Goal: Information Seeking & Learning: Learn about a topic

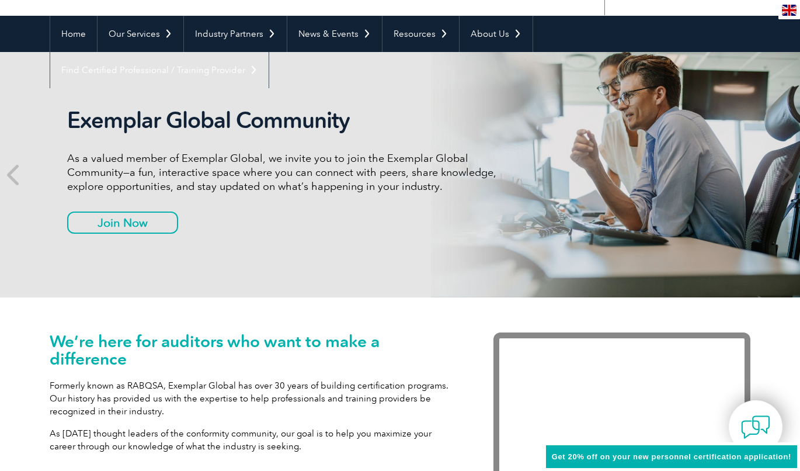
scroll to position [93, 0]
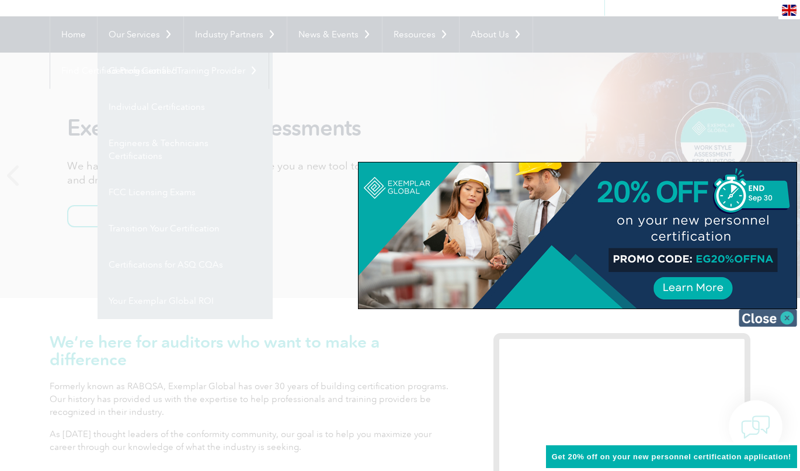
click at [788, 322] on img at bounding box center [767, 318] width 58 height 18
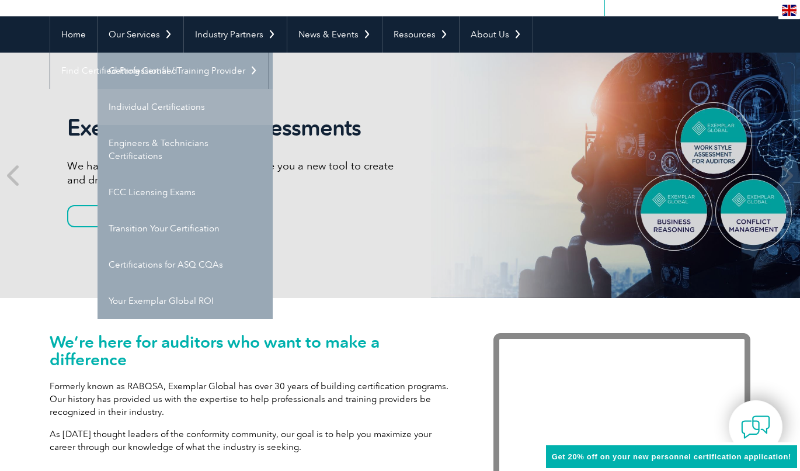
click at [137, 104] on link "Individual Certifications" at bounding box center [184, 107] width 175 height 36
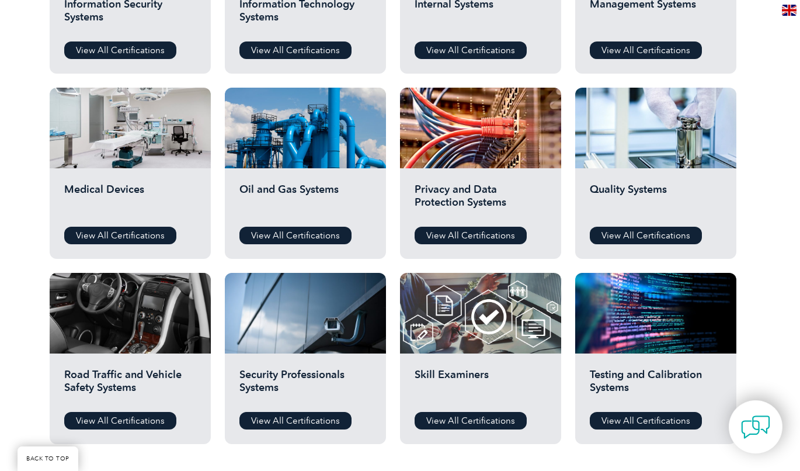
scroll to position [720, 0]
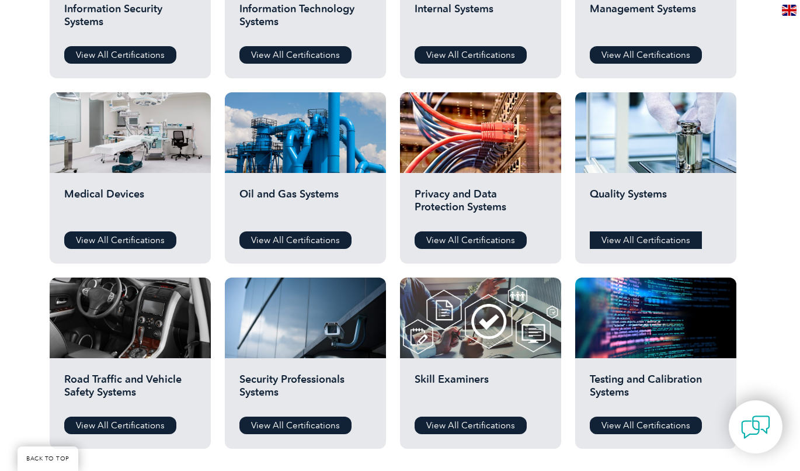
click at [630, 239] on link "View All Certifications" at bounding box center [646, 240] width 112 height 18
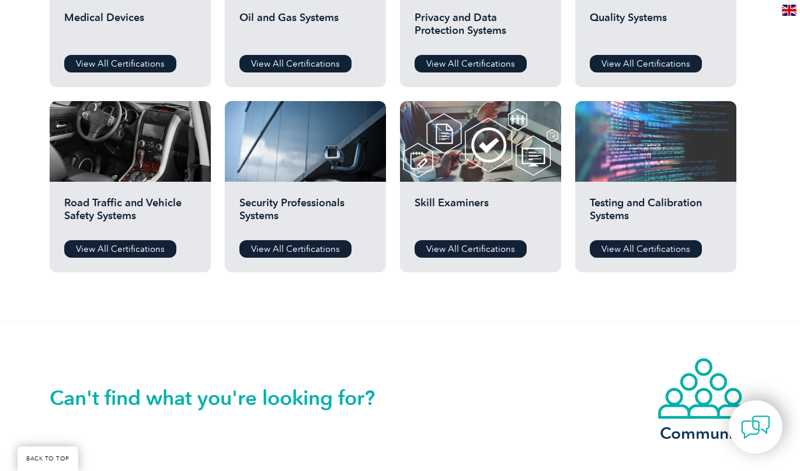
scroll to position [897, 0]
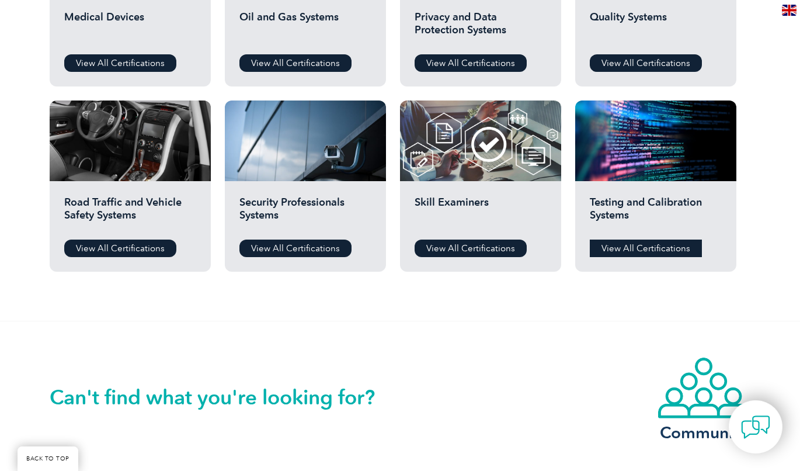
click at [639, 248] on link "View All Certifications" at bounding box center [646, 248] width 112 height 18
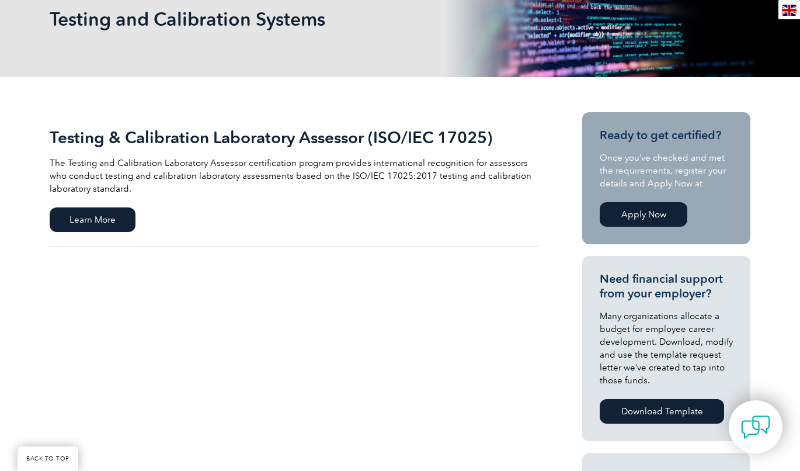
scroll to position [186, 0]
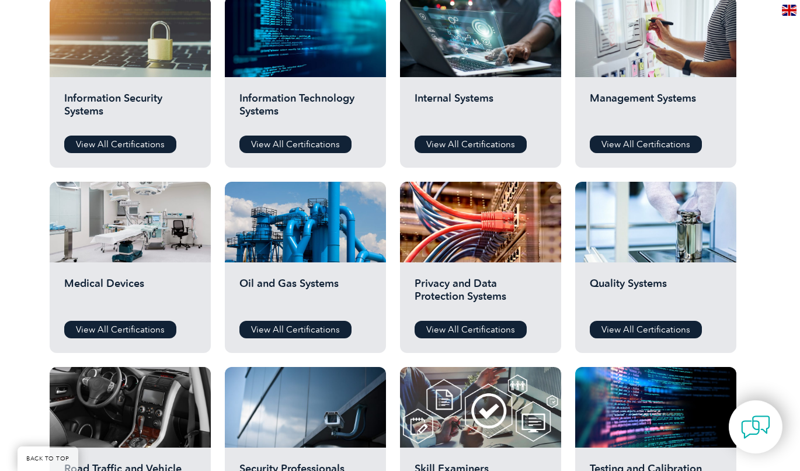
scroll to position [630, 0]
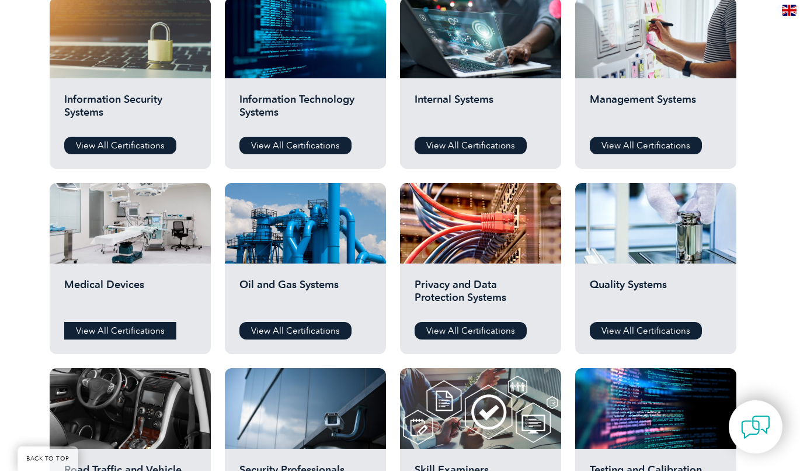
click at [106, 334] on link "View All Certifications" at bounding box center [120, 331] width 112 height 18
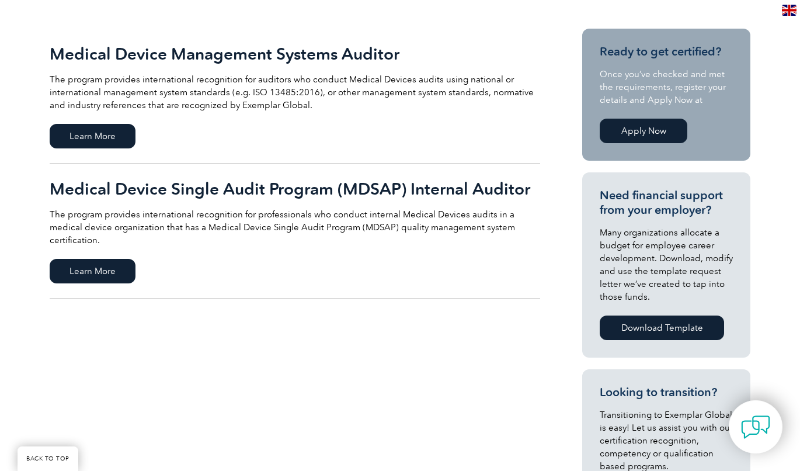
scroll to position [269, 0]
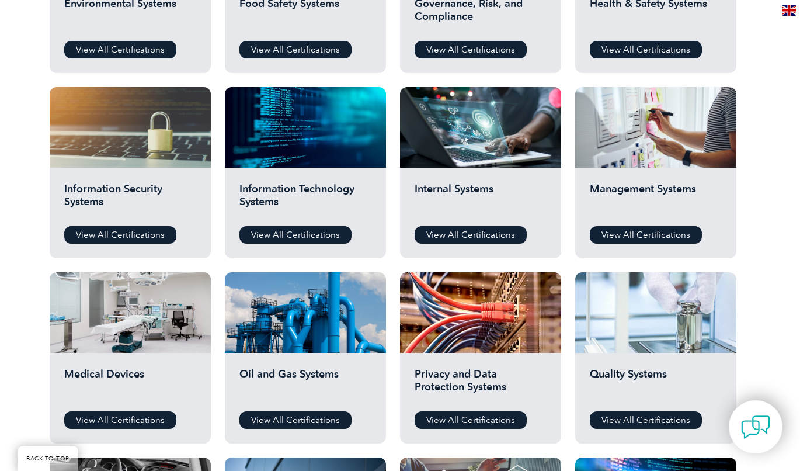
scroll to position [534, 0]
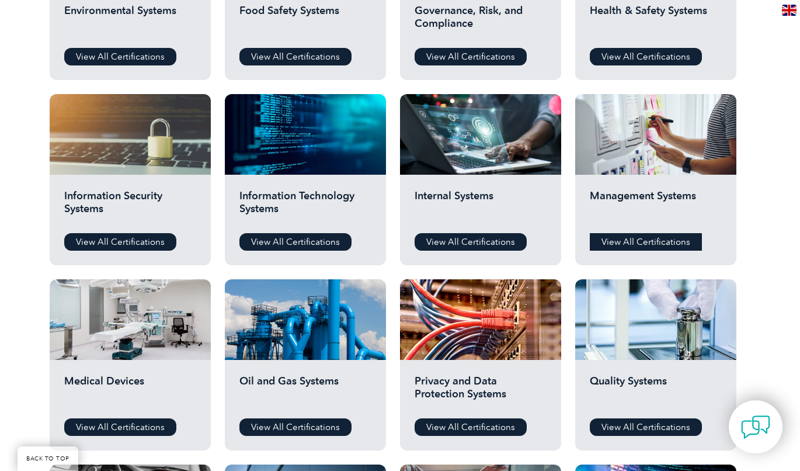
click at [642, 244] on link "View All Certifications" at bounding box center [646, 242] width 112 height 18
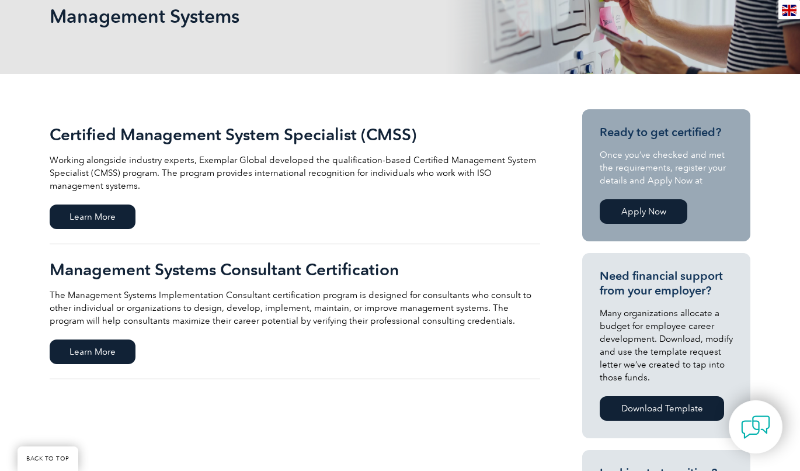
scroll to position [207, 0]
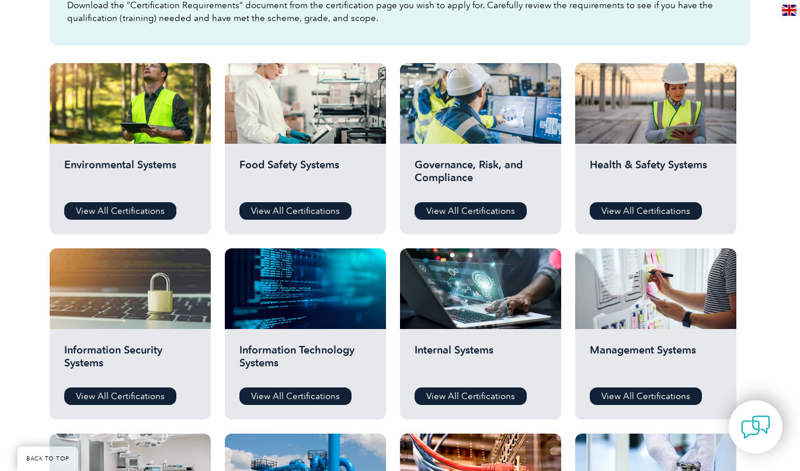
scroll to position [379, 0]
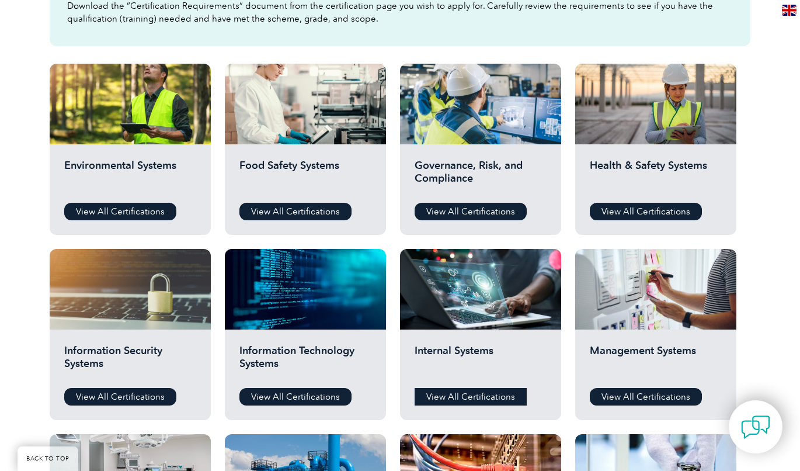
click at [452, 402] on link "View All Certifications" at bounding box center [470, 397] width 112 height 18
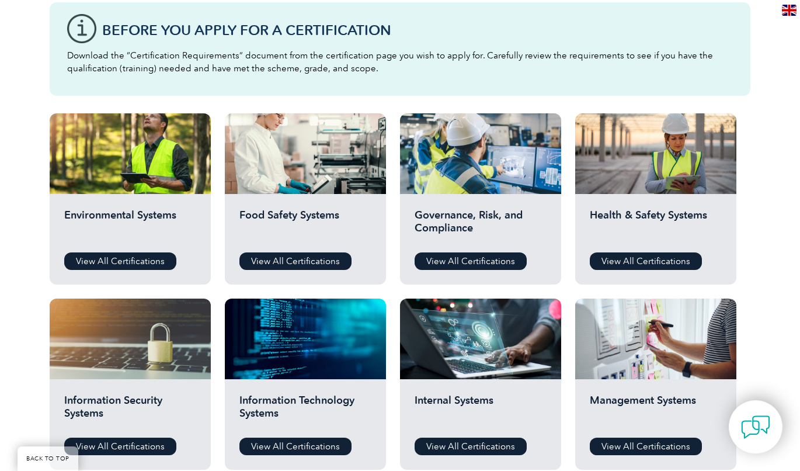
scroll to position [344, 0]
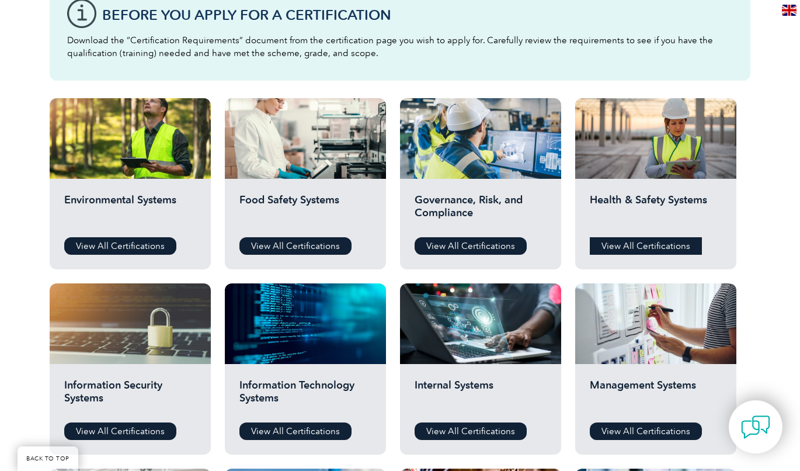
click at [635, 240] on link "View All Certifications" at bounding box center [646, 246] width 112 height 18
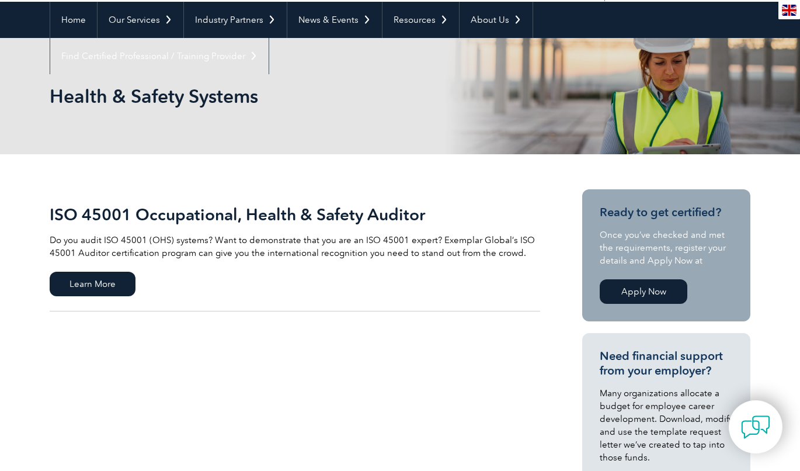
scroll to position [109, 0]
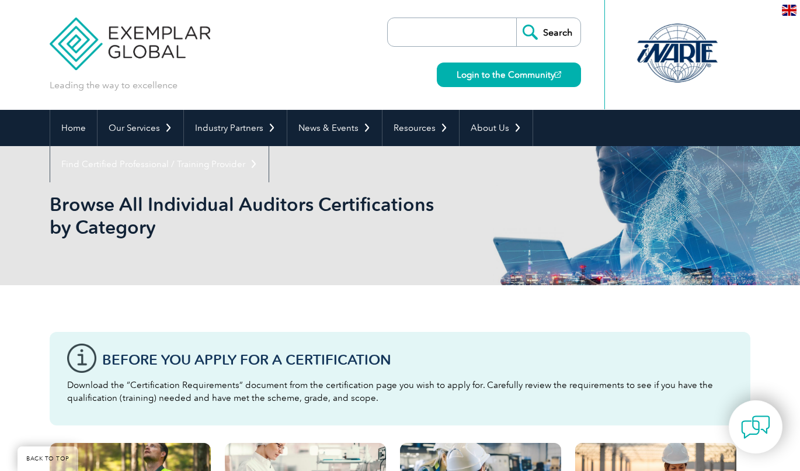
scroll to position [344, 0]
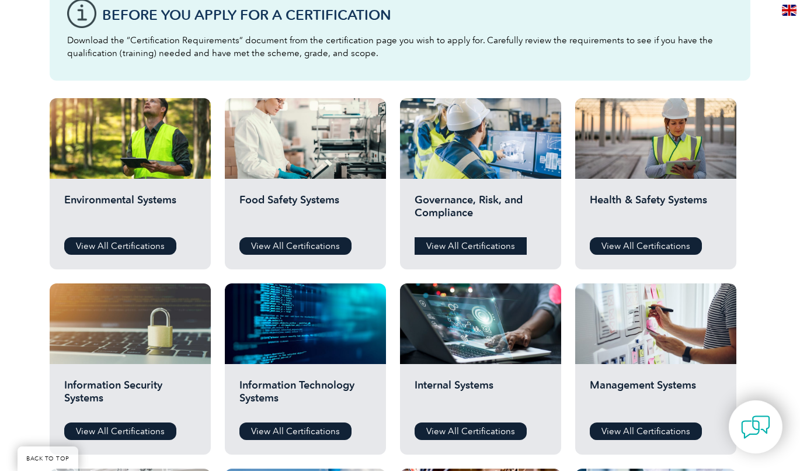
click at [489, 250] on link "View All Certifications" at bounding box center [470, 246] width 112 height 18
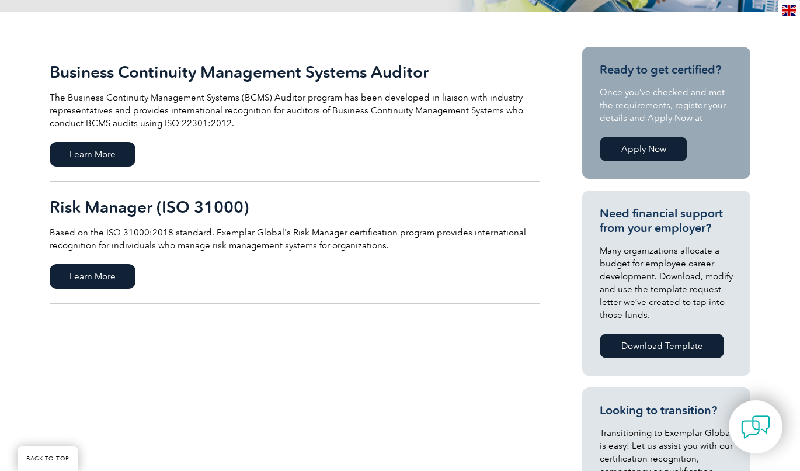
scroll to position [251, 0]
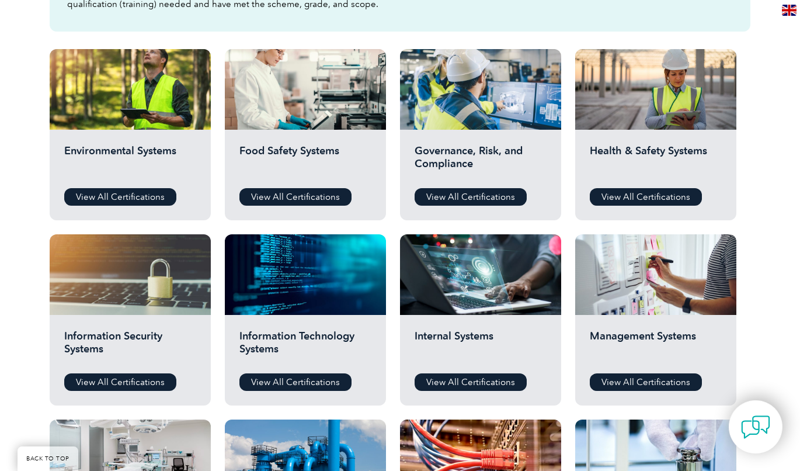
scroll to position [395, 0]
